Goal: Information Seeking & Learning: Check status

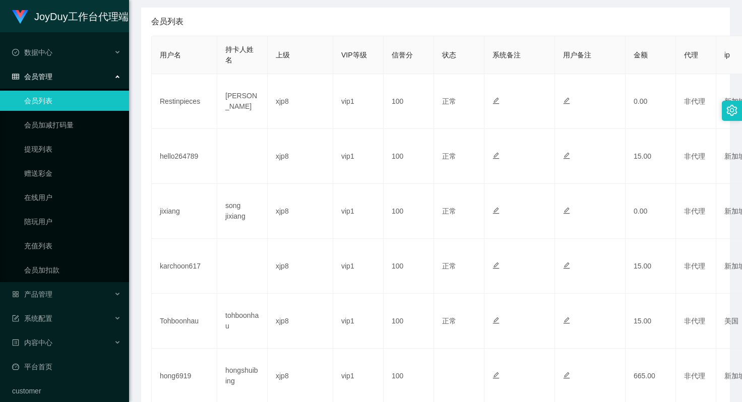
scroll to position [502, 0]
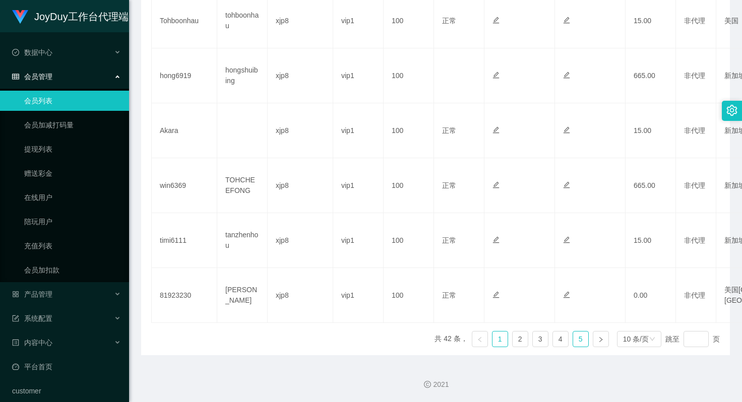
click at [577, 337] on link "5" at bounding box center [580, 339] width 15 height 15
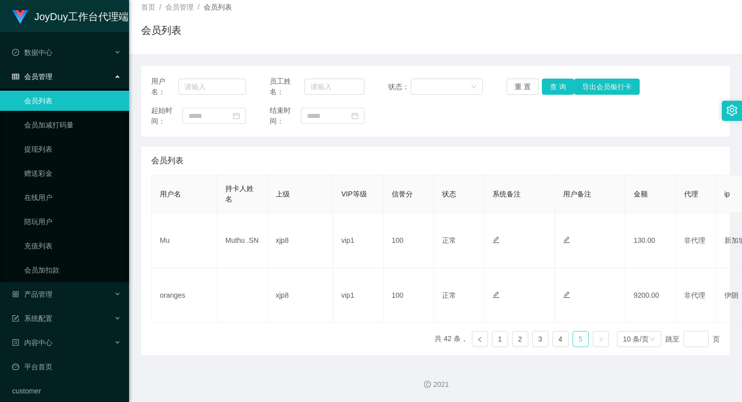
scroll to position [62, 0]
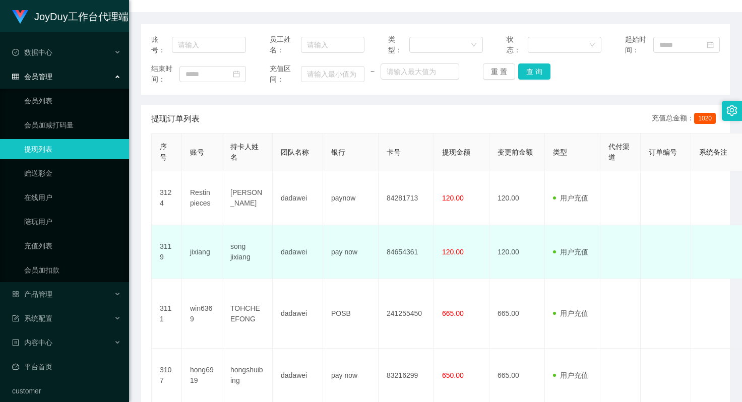
scroll to position [54, 0]
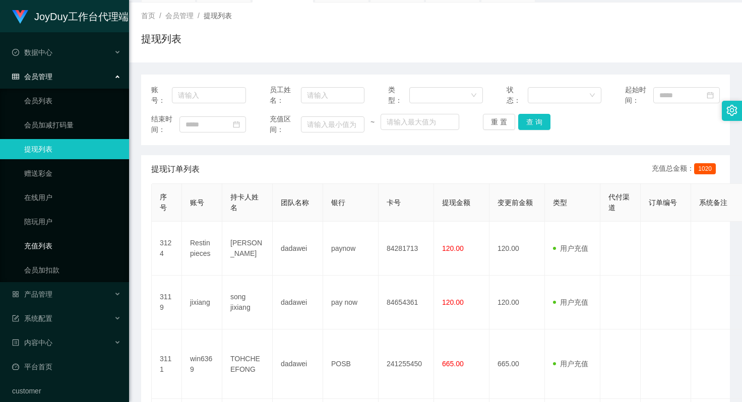
click at [63, 247] on link "充值列表" at bounding box center [72, 246] width 97 height 20
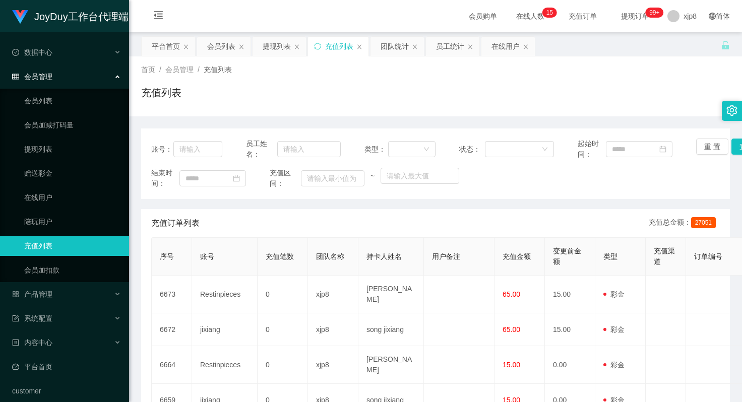
drag, startPoint x: 65, startPoint y: 80, endPoint x: 67, endPoint y: 72, distance: 7.8
click at [65, 79] on div "会员管理" at bounding box center [64, 77] width 129 height 20
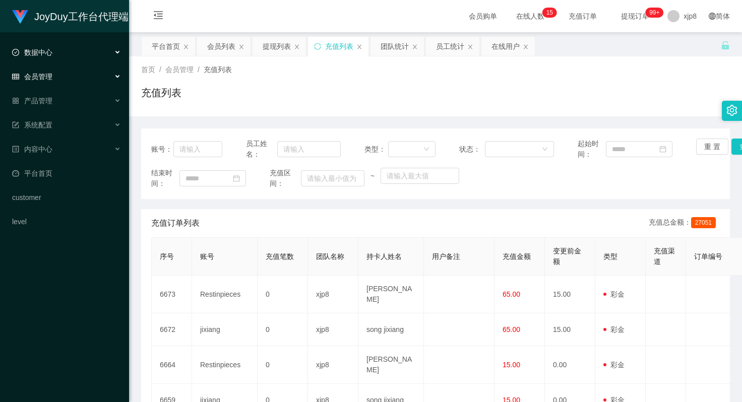
click at [74, 54] on div "数据中心" at bounding box center [64, 52] width 129 height 20
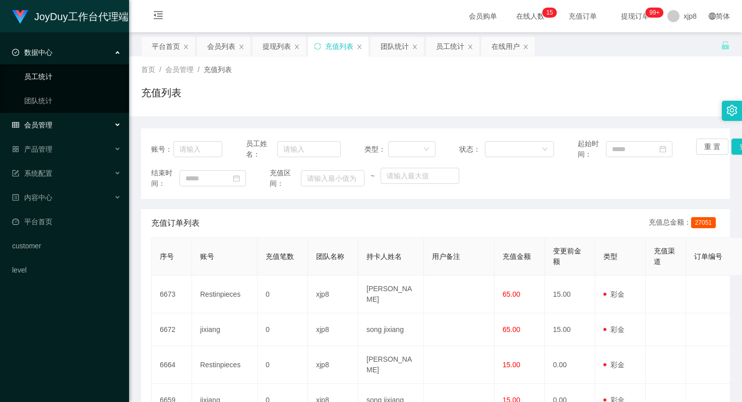
click at [47, 78] on link "员工统计" at bounding box center [72, 77] width 97 height 20
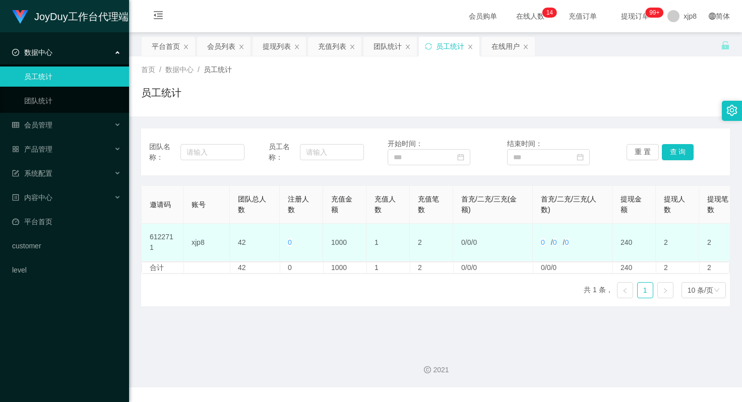
click at [196, 241] on td "xjp8" at bounding box center [206, 243] width 46 height 38
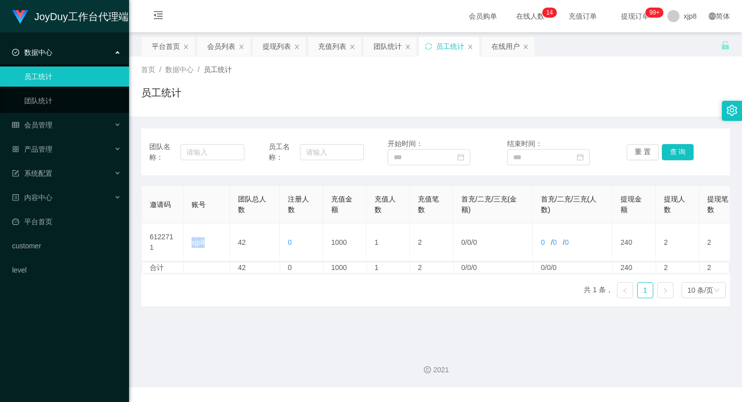
copy td "xjp8"
click at [220, 153] on input "text" at bounding box center [212, 152] width 64 height 16
paste input "xjp8"
type input "xjp8"
click at [340, 154] on input "text" at bounding box center [332, 152] width 64 height 16
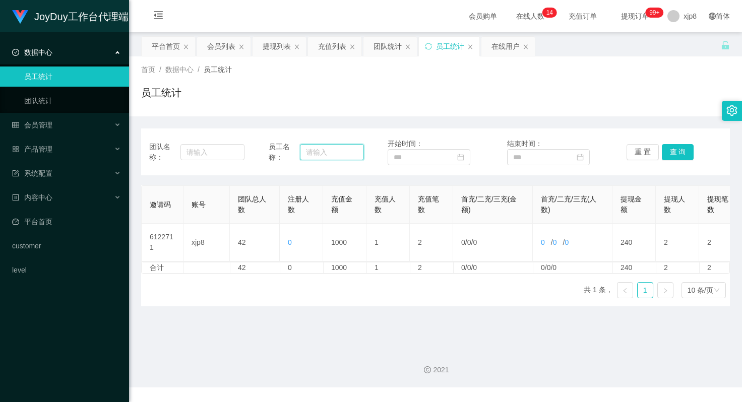
paste input "xjp8"
type input "xjp8"
click at [678, 150] on button "查 询" at bounding box center [678, 152] width 32 height 16
click at [666, 150] on button "查 询" at bounding box center [678, 152] width 32 height 16
click at [428, 154] on input at bounding box center [429, 157] width 83 height 16
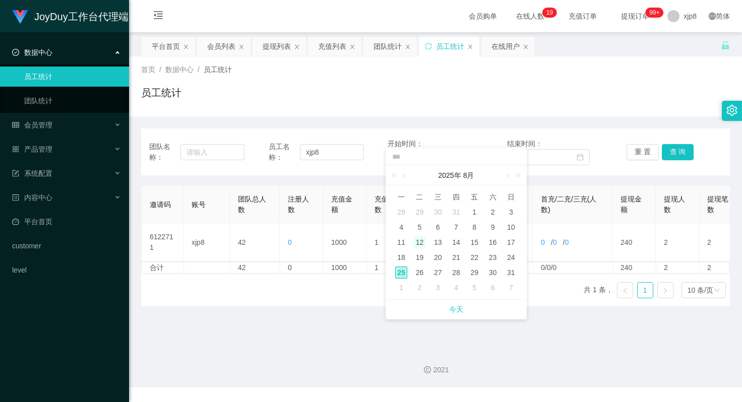
click at [418, 241] on div "12" at bounding box center [419, 242] width 12 height 12
type input "**********"
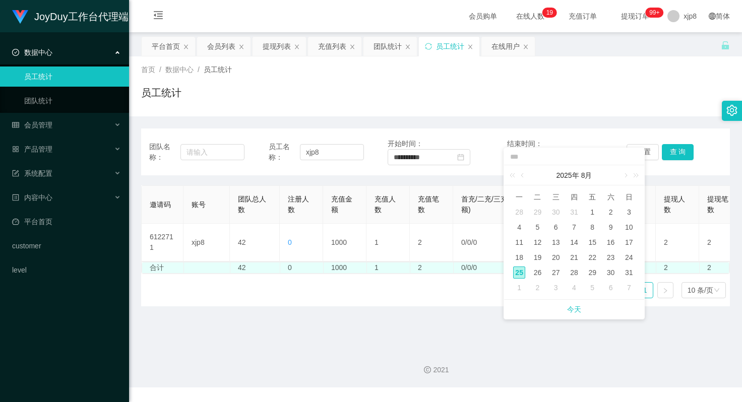
click at [521, 271] on div "25" at bounding box center [519, 273] width 12 height 12
type input "**********"
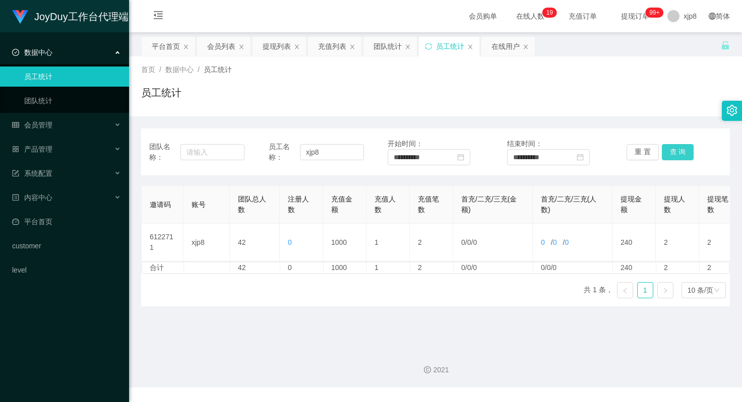
click at [667, 155] on button "查 询" at bounding box center [678, 152] width 32 height 16
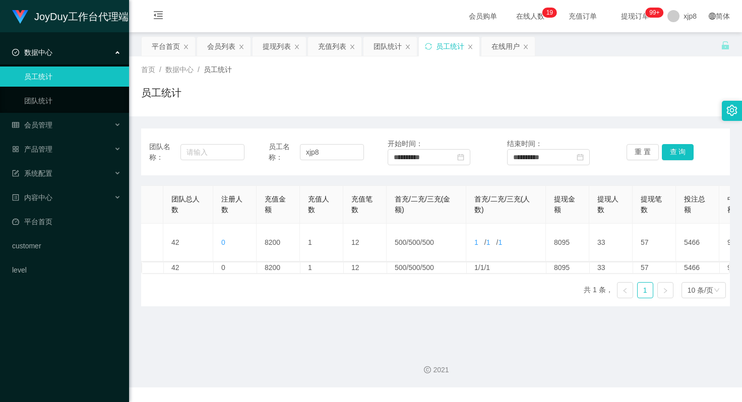
scroll to position [0, 66]
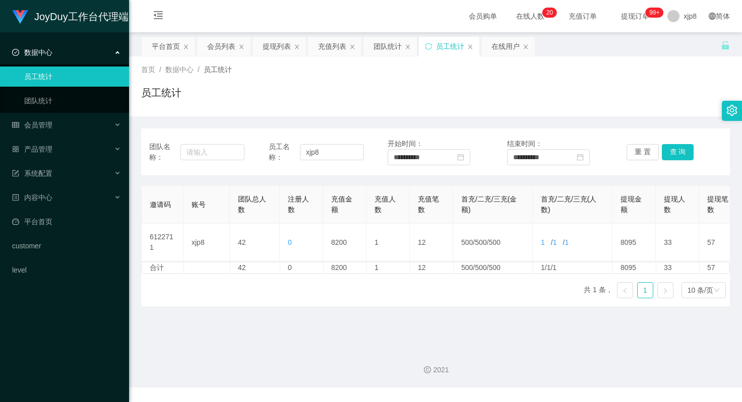
click at [52, 114] on ul "数据中心 员工统计 团队统计 会员管理 会员列表 会员加减打码量 提现列表 赠送彩金 在线用户 陪玩用户 充值列表 会员加扣款 产品管理 系统配置 内容中心 …" at bounding box center [64, 161] width 129 height 258
click at [55, 124] on div "会员管理" at bounding box center [64, 125] width 129 height 20
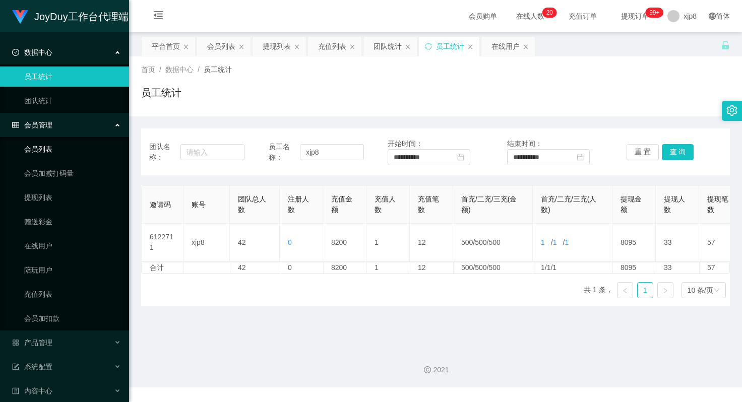
click at [51, 144] on link "会员列表" at bounding box center [72, 149] width 97 height 20
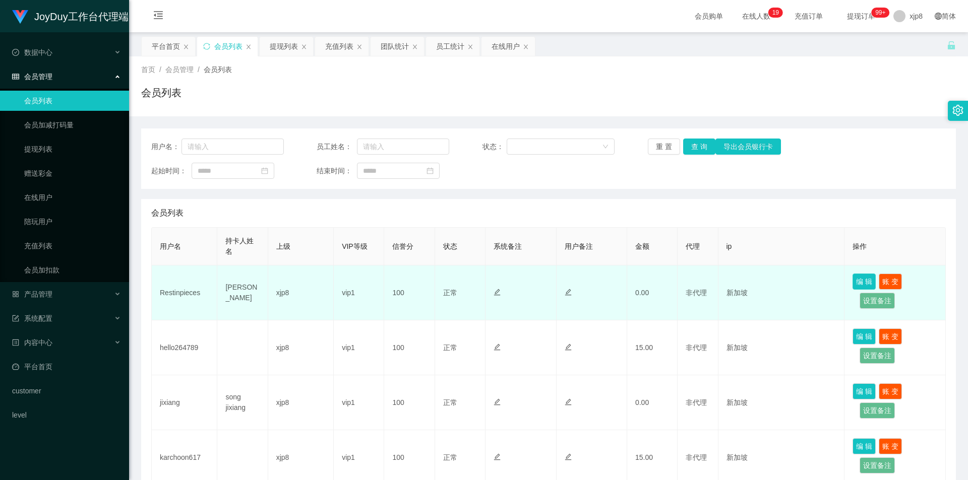
click at [741, 283] on button "编 辑" at bounding box center [863, 282] width 23 height 16
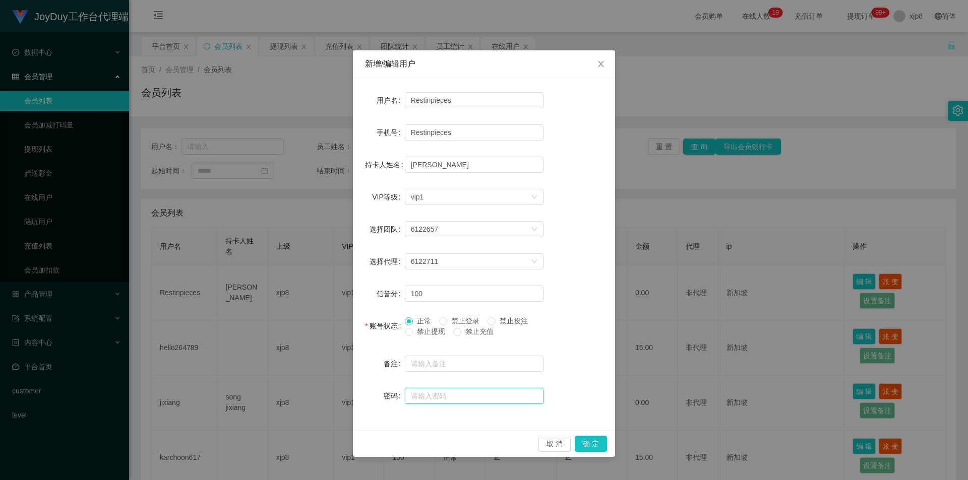
click at [429, 395] on input "text" at bounding box center [474, 396] width 139 height 16
drag, startPoint x: 548, startPoint y: 439, endPoint x: 605, endPoint y: 411, distance: 63.3
click at [548, 402] on button "取 消" at bounding box center [554, 444] width 32 height 16
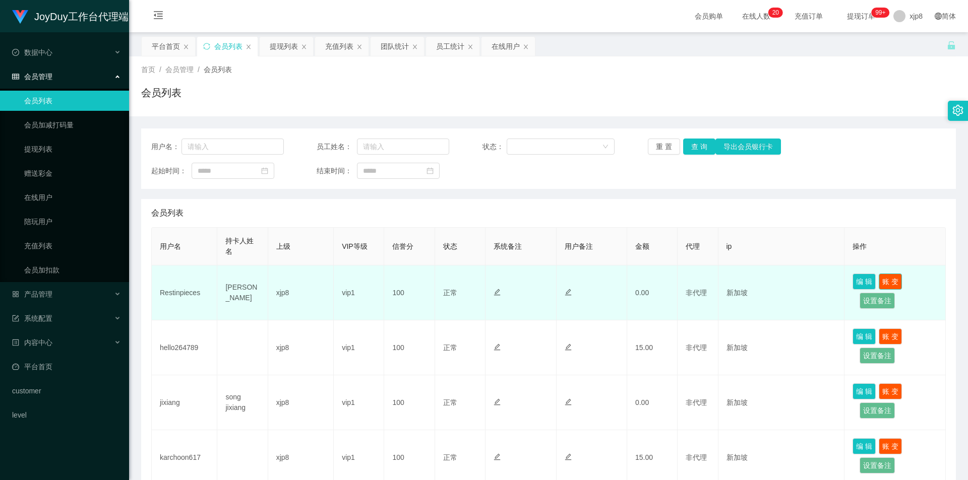
click at [741, 281] on button "账 变" at bounding box center [889, 282] width 23 height 16
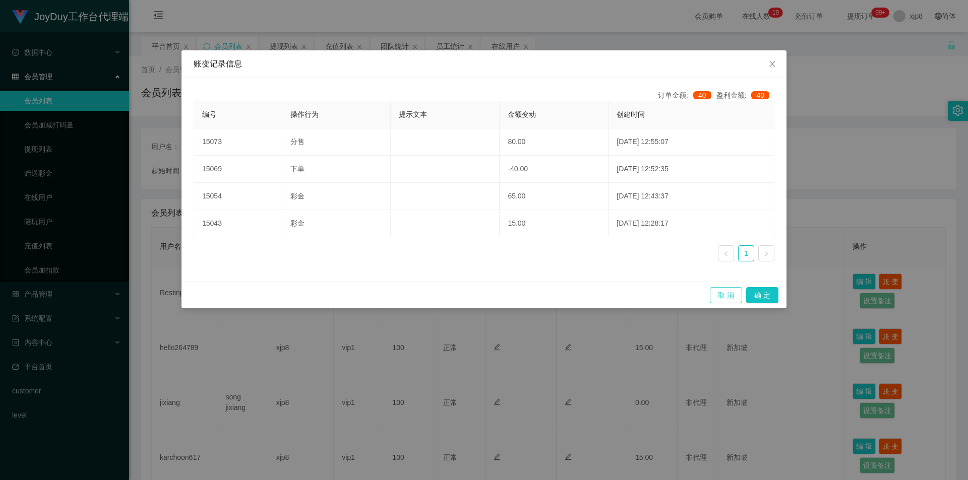
click at [723, 294] on button "取 消" at bounding box center [726, 295] width 32 height 16
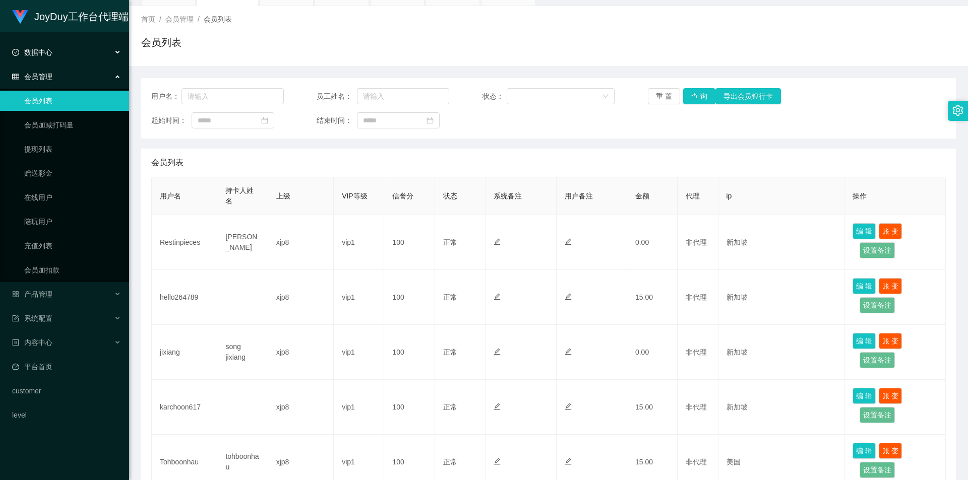
click at [71, 56] on div "数据中心" at bounding box center [64, 52] width 129 height 20
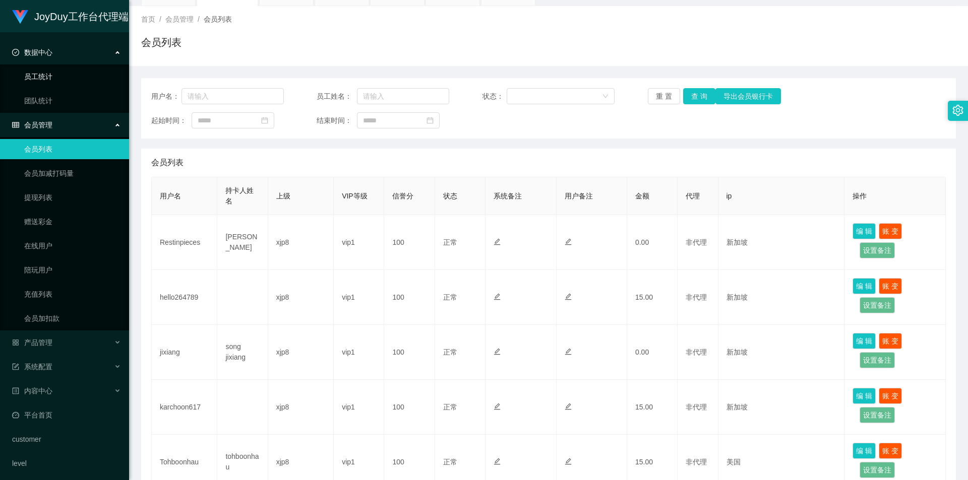
click at [54, 74] on link "员工统计" at bounding box center [72, 77] width 97 height 20
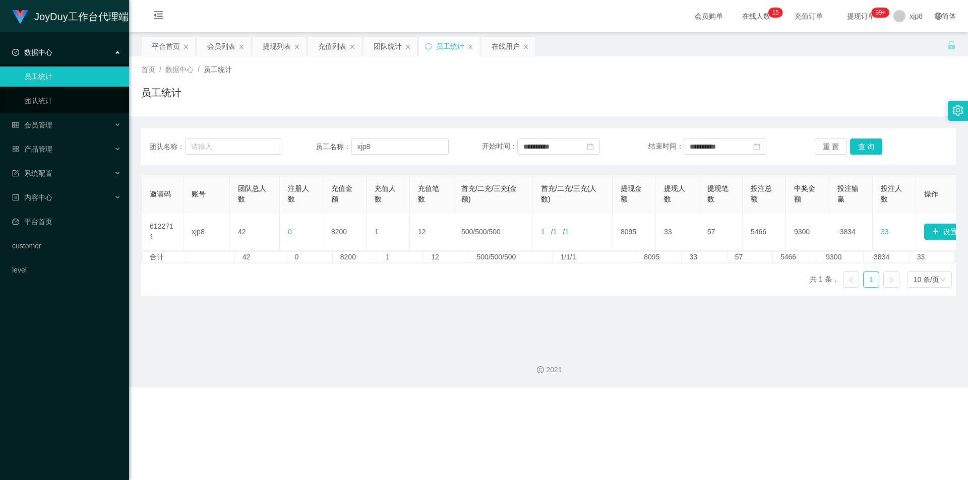
scroll to position [0, 36]
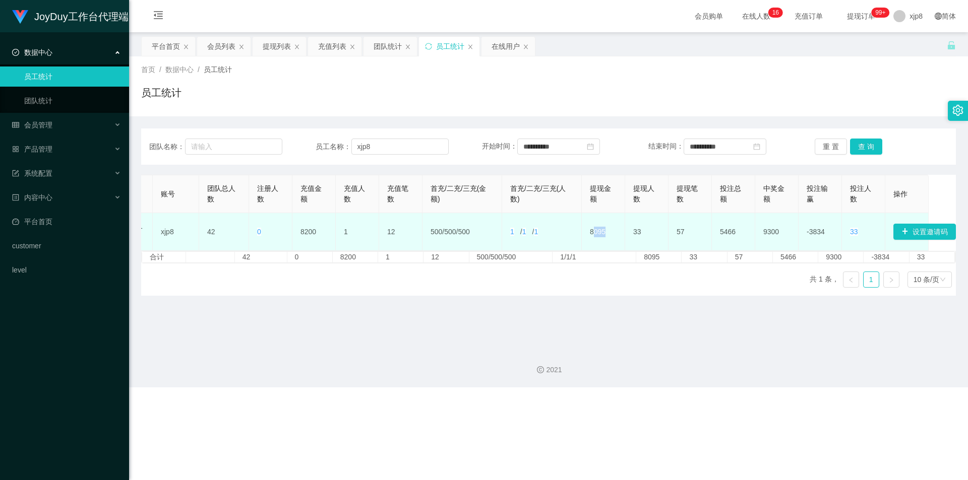
drag, startPoint x: 587, startPoint y: 232, endPoint x: 617, endPoint y: 232, distance: 29.7
click at [617, 232] on td "8095" at bounding box center [603, 232] width 43 height 38
click at [585, 233] on td "8095" at bounding box center [603, 232] width 43 height 38
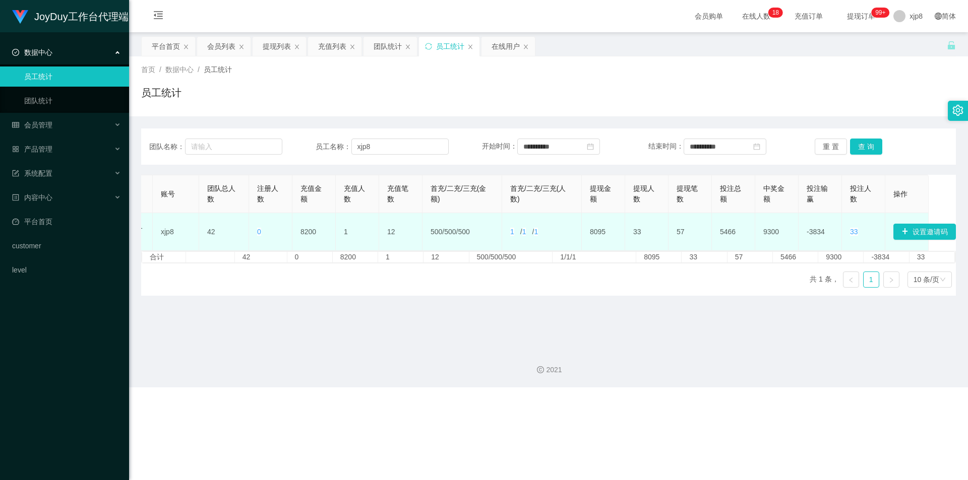
click at [741, 232] on span "33" at bounding box center [854, 232] width 8 height 8
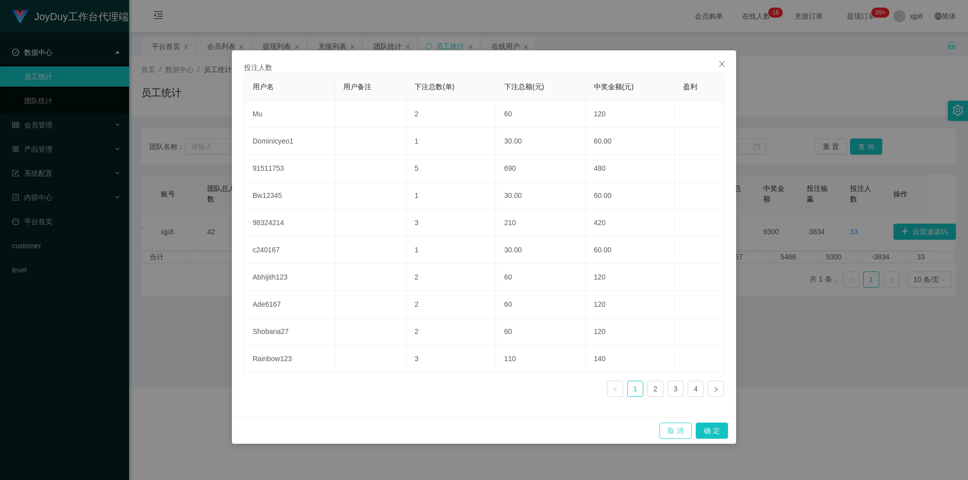
drag, startPoint x: 684, startPoint y: 430, endPoint x: 728, endPoint y: 381, distance: 65.7
click at [684, 402] on button "取 消" at bounding box center [675, 431] width 32 height 16
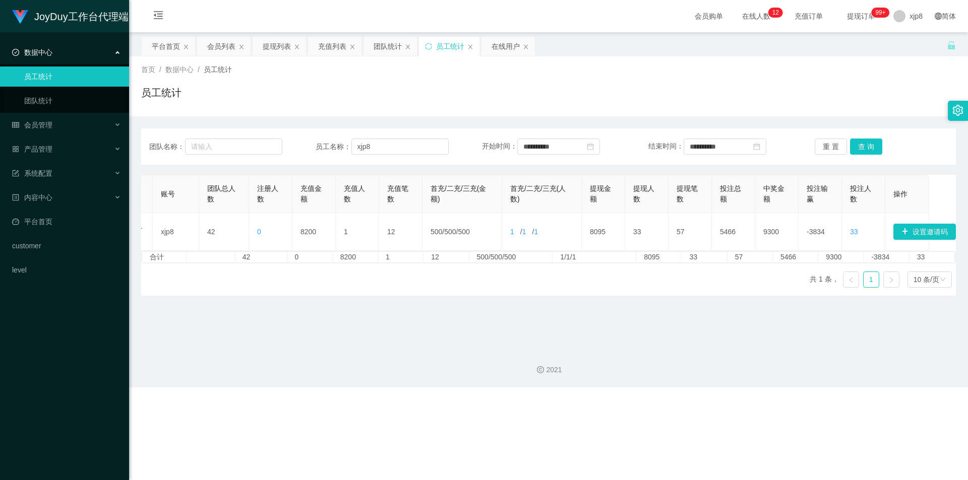
click at [714, 320] on main "**********" at bounding box center [548, 186] width 839 height 308
